Goal: Check status: Check status

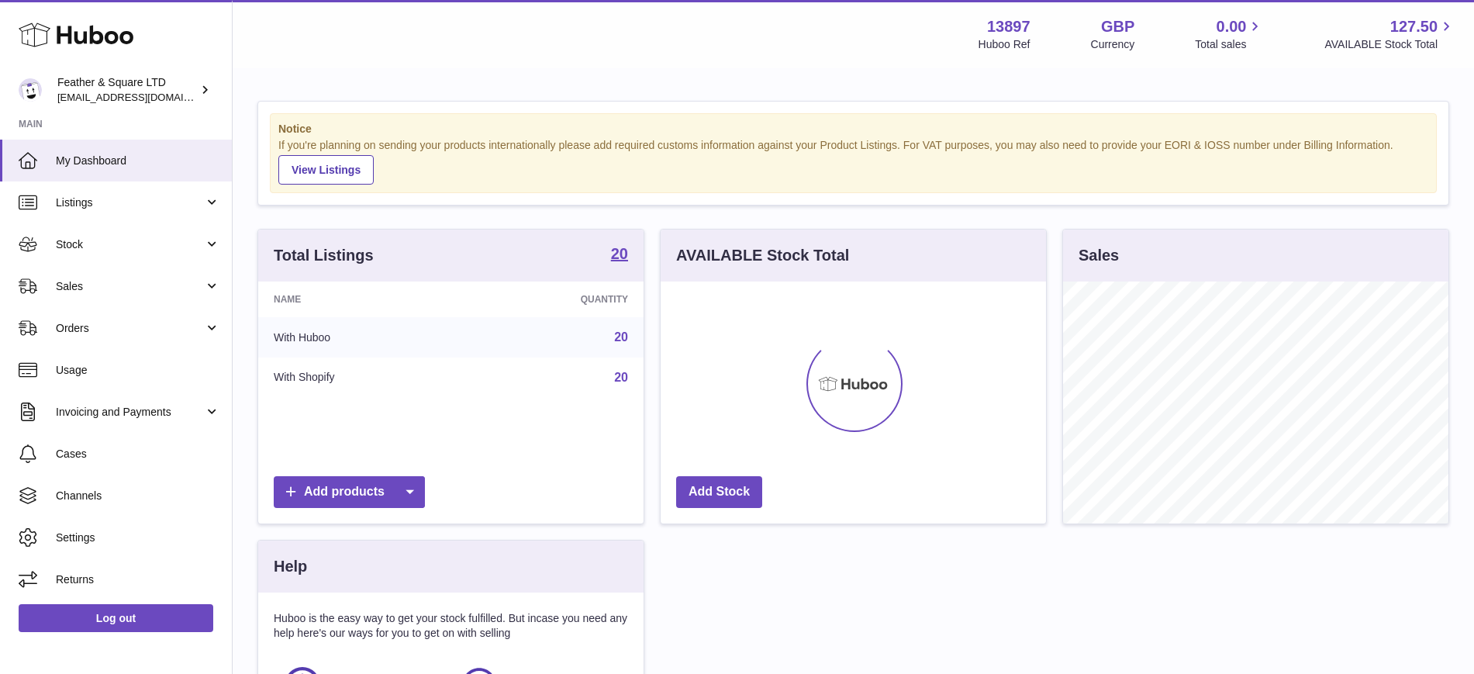
scroll to position [242, 385]
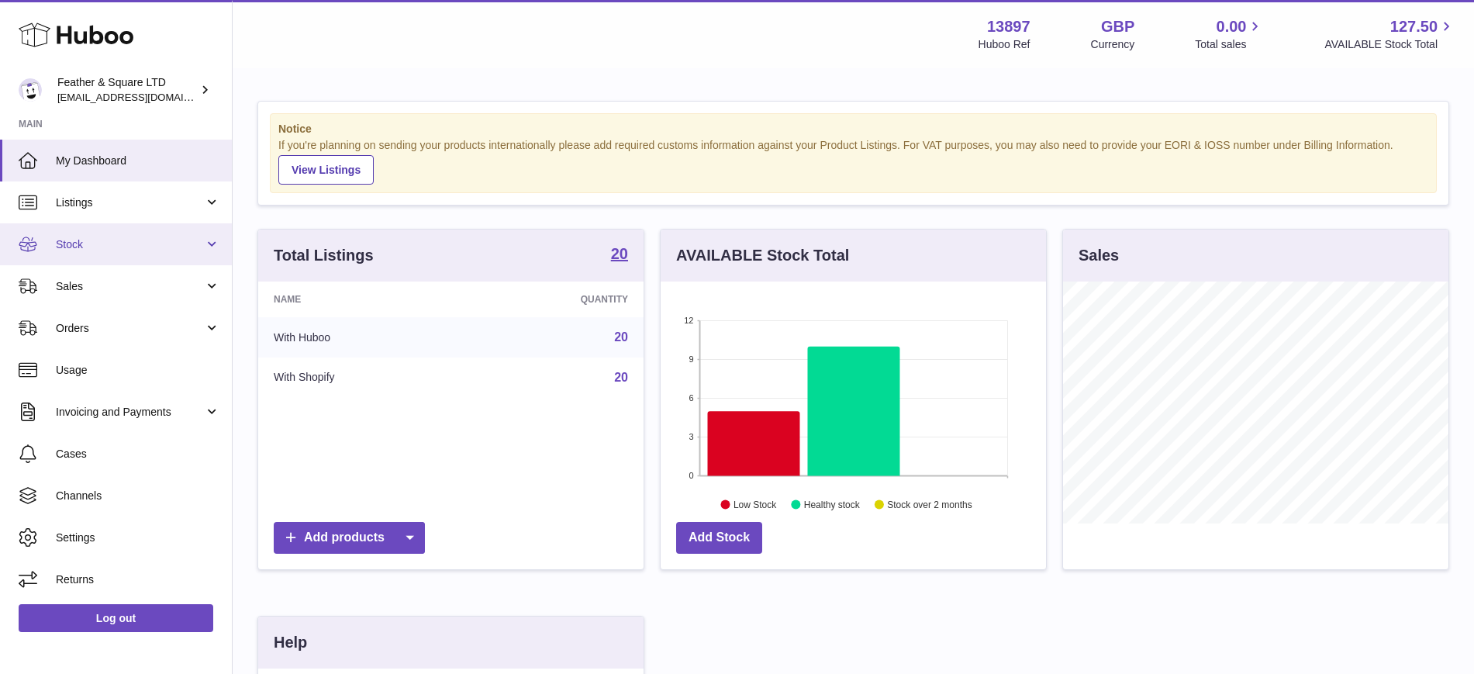
click at [73, 246] on span "Stock" at bounding box center [130, 244] width 148 height 15
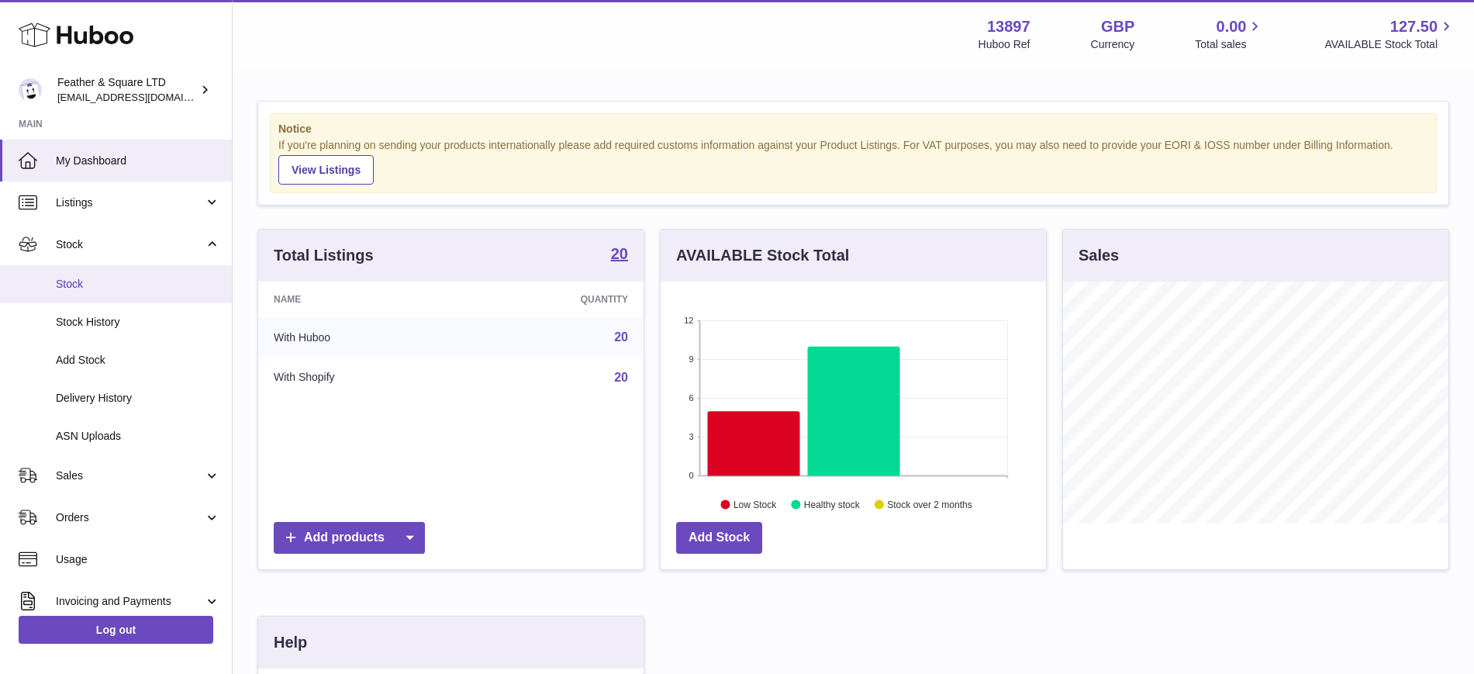
click at [78, 291] on span "Stock" at bounding box center [138, 284] width 164 height 15
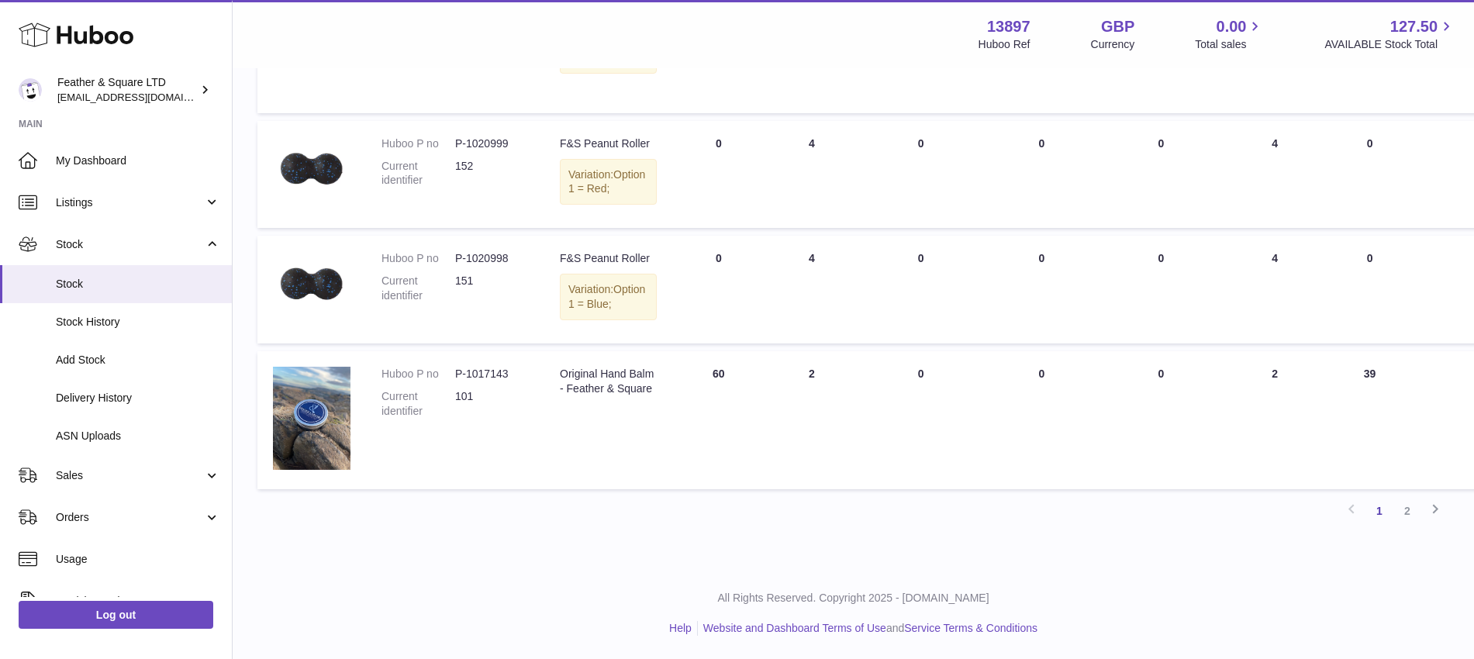
scroll to position [1350, 0]
click at [1408, 512] on link "2" at bounding box center [1407, 511] width 28 height 28
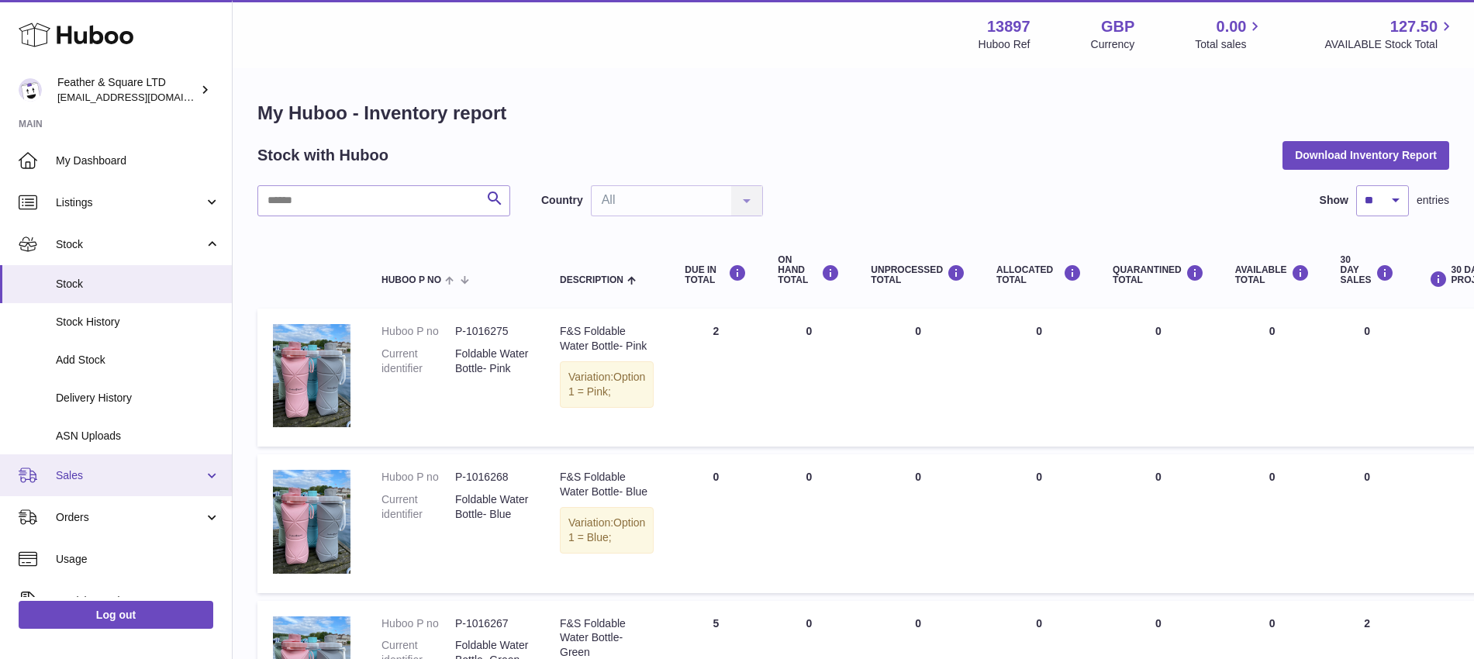
click at [102, 464] on link "Sales" at bounding box center [116, 475] width 232 height 42
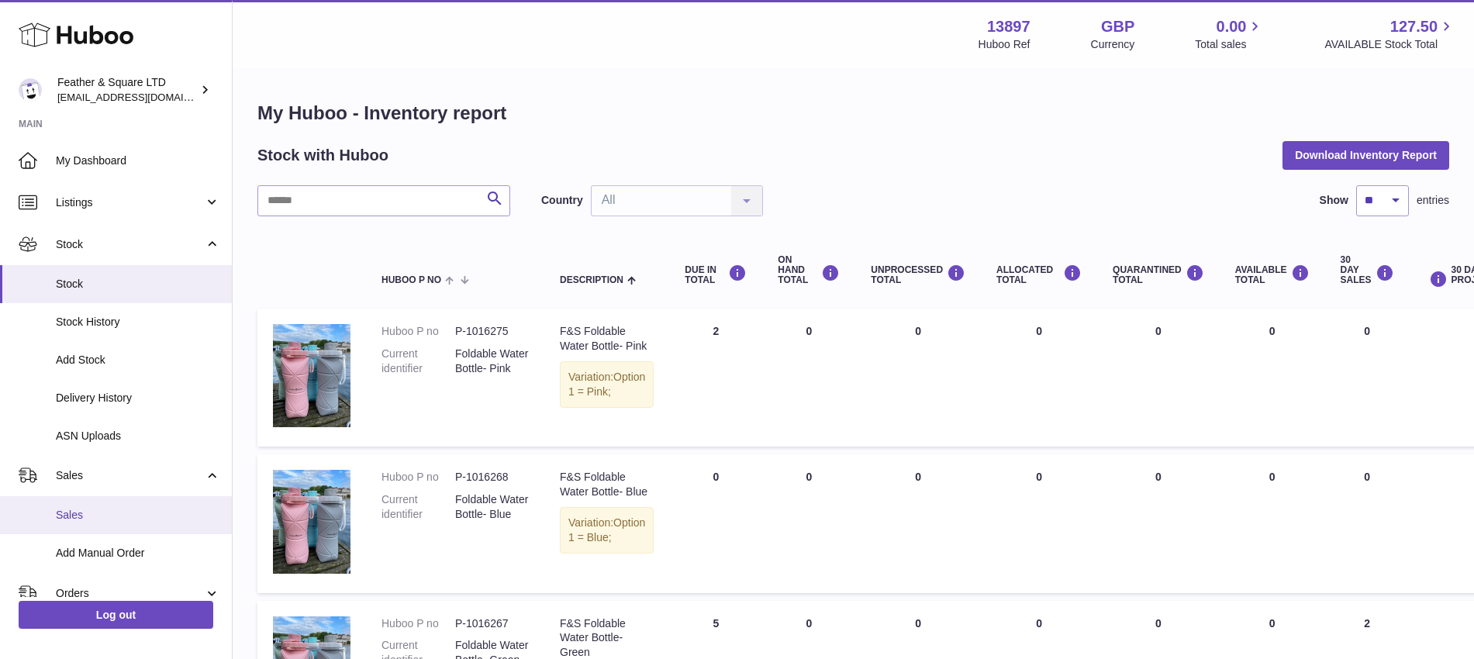
click at [80, 529] on link "Sales" at bounding box center [116, 515] width 232 height 38
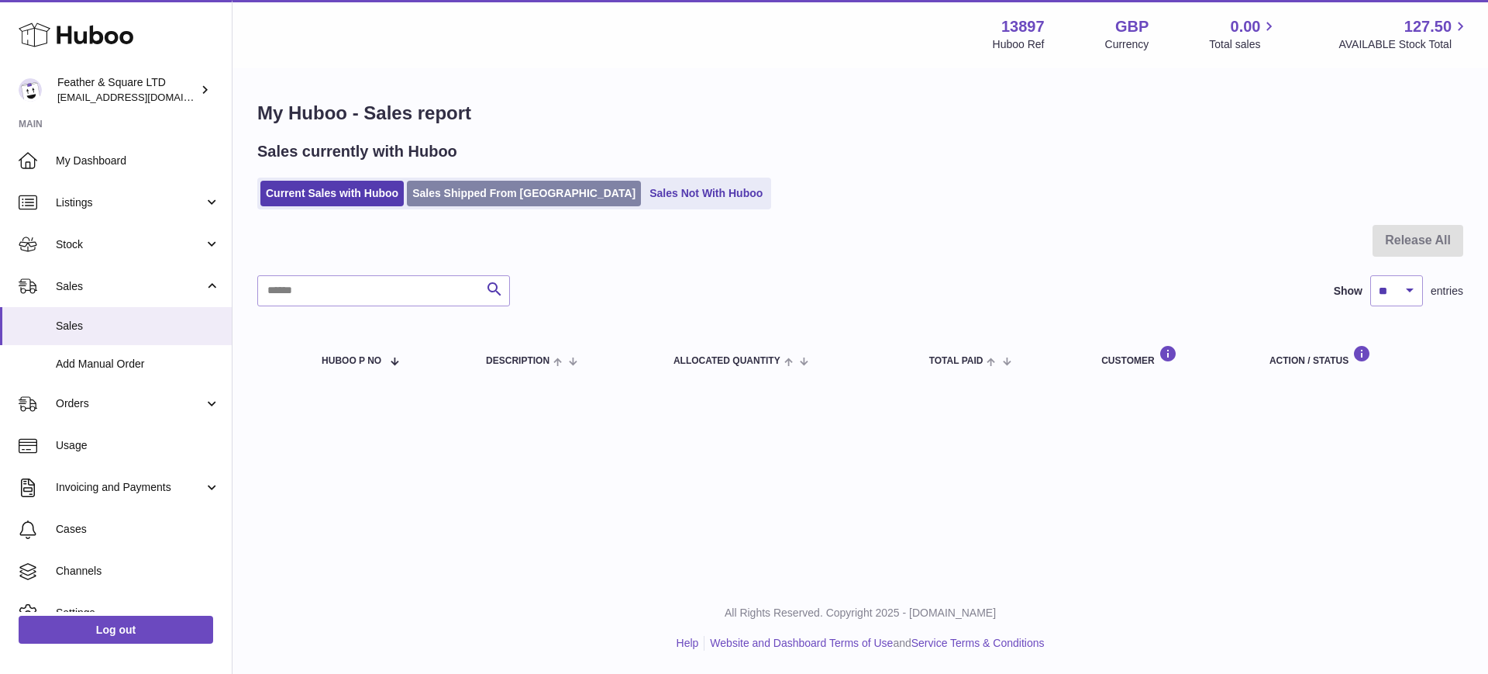
click at [443, 203] on link "Sales Shipped From [GEOGRAPHIC_DATA]" at bounding box center [524, 194] width 234 height 26
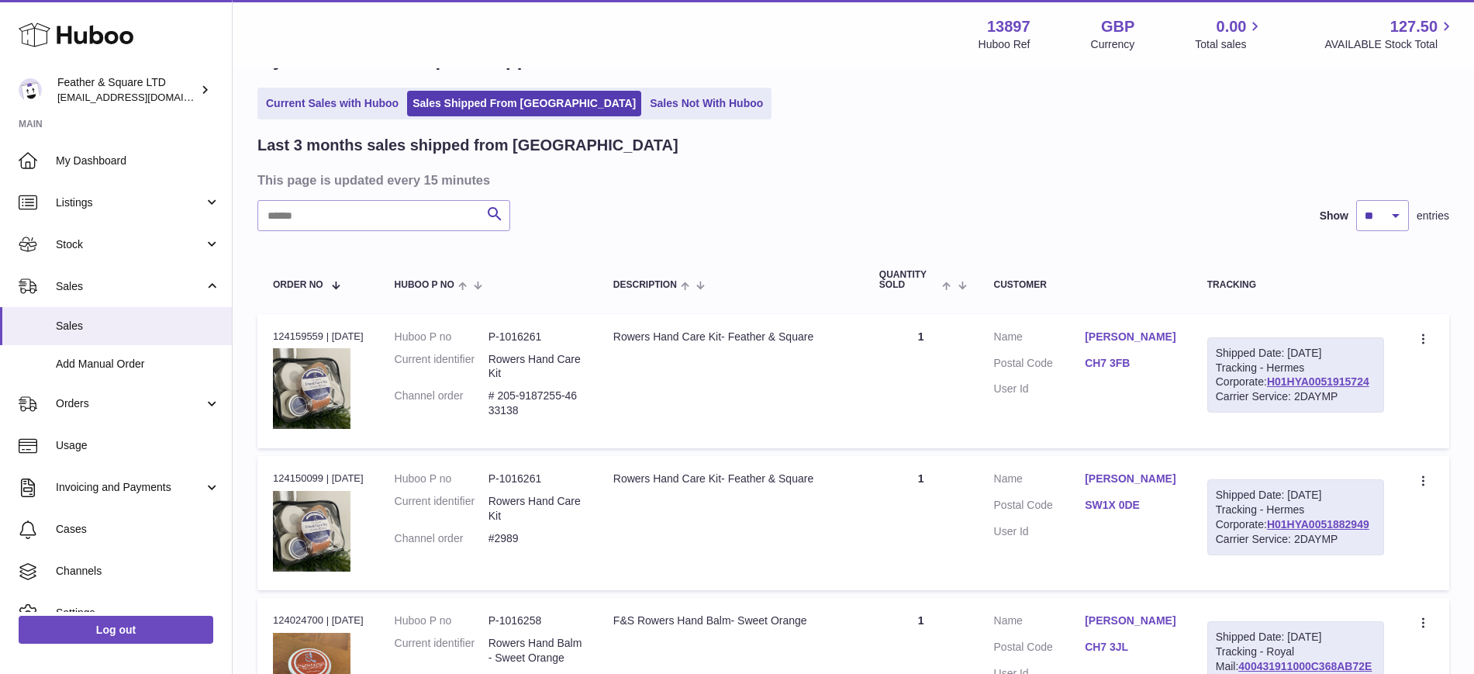
scroll to position [54, 0]
drag, startPoint x: 1345, startPoint y: 390, endPoint x: 1236, endPoint y: 395, distance: 108.6
click at [1236, 395] on div "Shipped Date: 5th Sep 2025 Tracking - Hermes Corporate: H01HYA0051915724 Carrie…" at bounding box center [1295, 374] width 177 height 76
copy link "H01HYA0051915724"
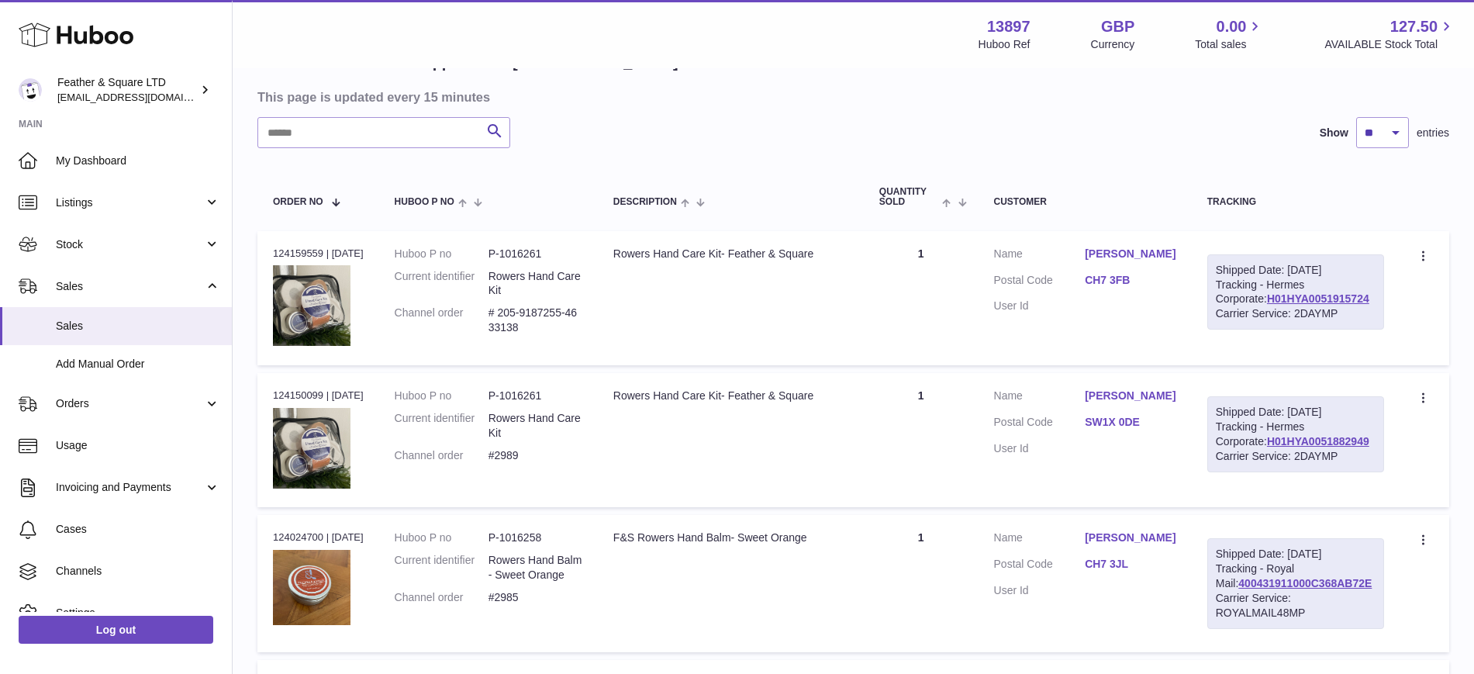
scroll to position [0, 0]
